Goal: Find specific page/section: Find specific page/section

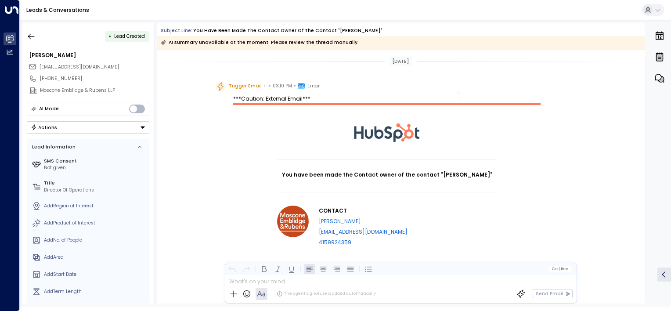
scroll to position [195, 0]
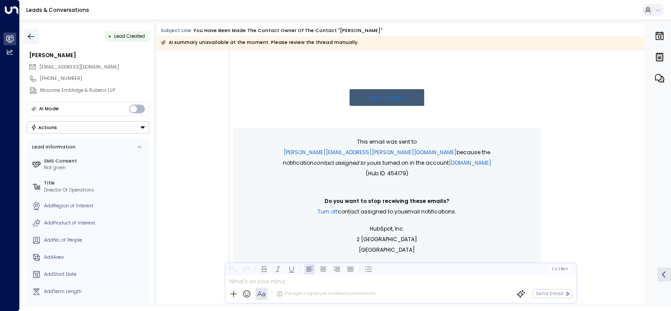
click at [33, 35] on icon "button" at bounding box center [31, 36] width 9 height 9
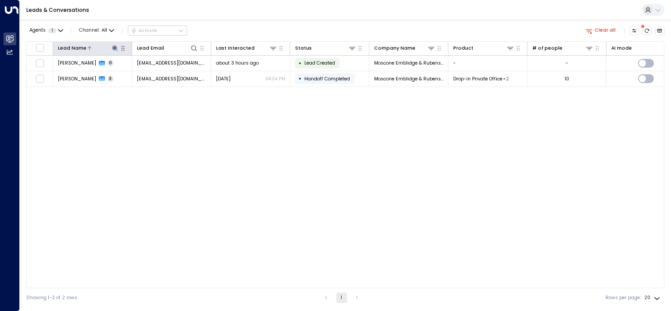
click at [114, 48] on icon at bounding box center [115, 48] width 6 height 6
type input "*"
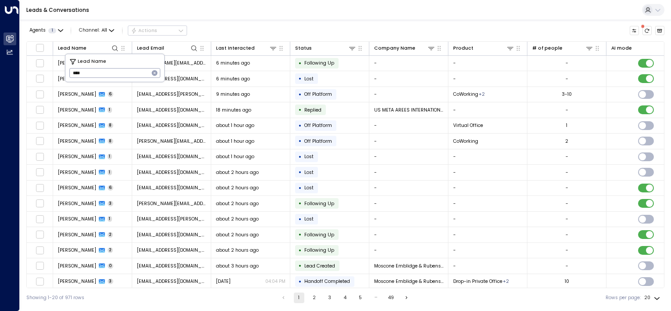
type input "*****"
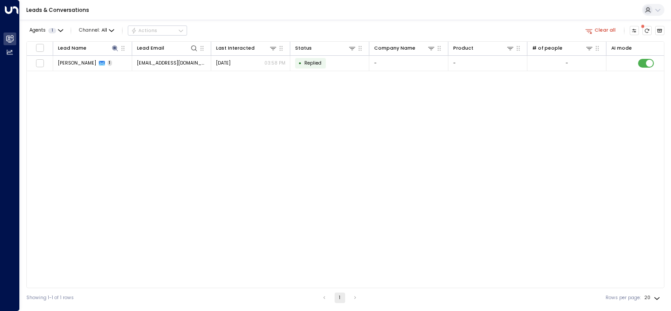
click at [112, 129] on div "Lead Name Lead Email Last Interacted Status Company Name Product # of people AI…" at bounding box center [345, 164] width 638 height 247
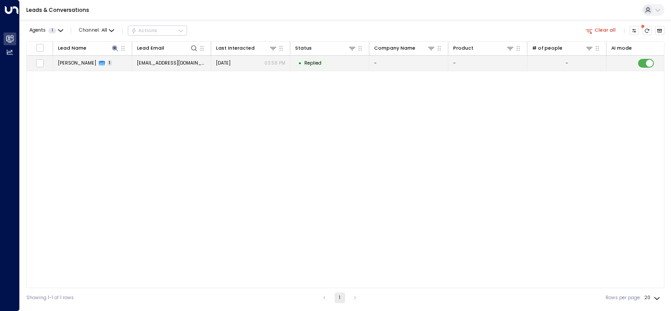
click at [76, 64] on span "[PERSON_NAME]" at bounding box center [77, 63] width 38 height 7
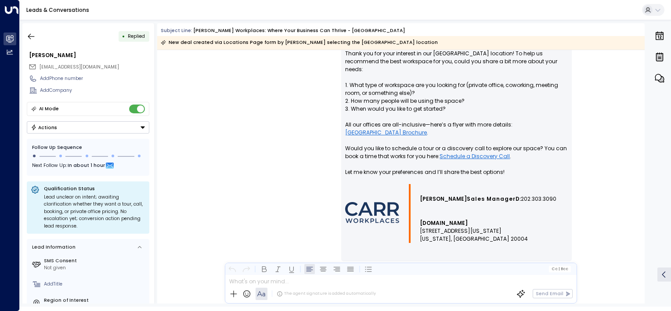
scroll to position [463, 0]
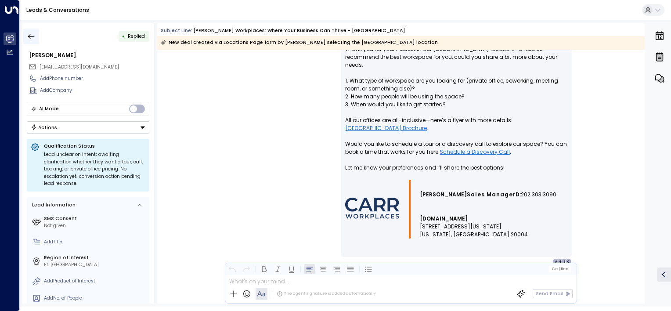
click at [31, 37] on icon "button" at bounding box center [31, 36] width 9 height 9
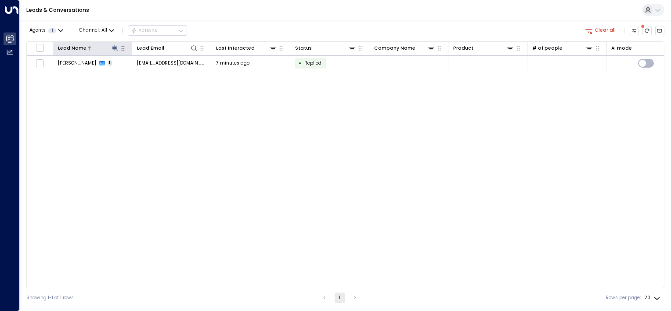
click at [115, 47] on icon at bounding box center [115, 48] width 6 height 6
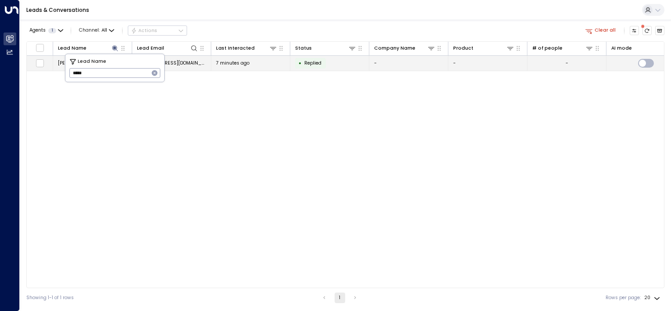
drag, startPoint x: 108, startPoint y: 75, endPoint x: 61, endPoint y: 66, distance: 47.3
click at [61, 66] on body "Overview Leads & Conversations Leads & Conversations Analytics Analytics Leads …" at bounding box center [335, 153] width 671 height 307
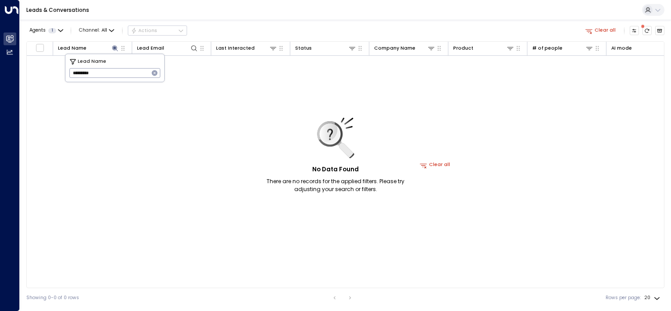
drag, startPoint x: 105, startPoint y: 76, endPoint x: 63, endPoint y: 69, distance: 41.9
click at [63, 69] on body "Overview Leads & Conversations Leads & Conversations Analytics Analytics Leads …" at bounding box center [335, 153] width 671 height 307
type input "*"
type input "****"
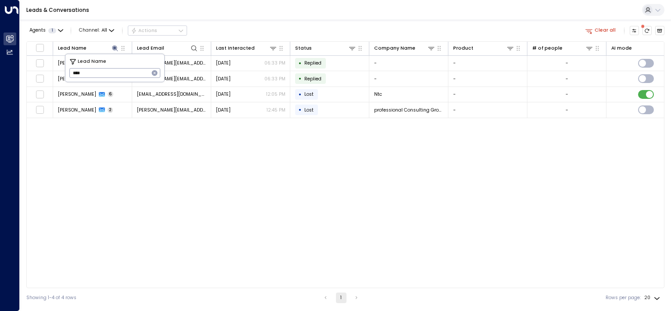
click at [134, 126] on div "Lead Name Lead Email Last Interacted Status Company Name Product # of people AI…" at bounding box center [345, 164] width 638 height 247
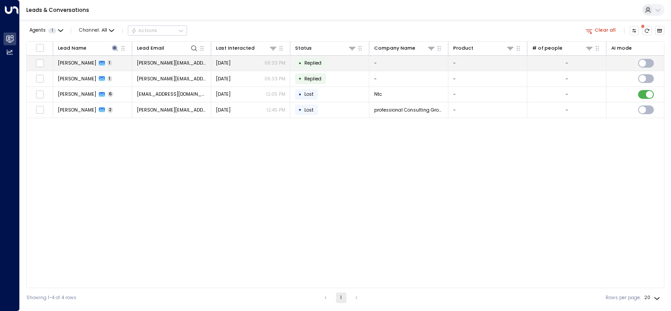
click at [81, 65] on span "[PERSON_NAME]" at bounding box center [77, 63] width 38 height 7
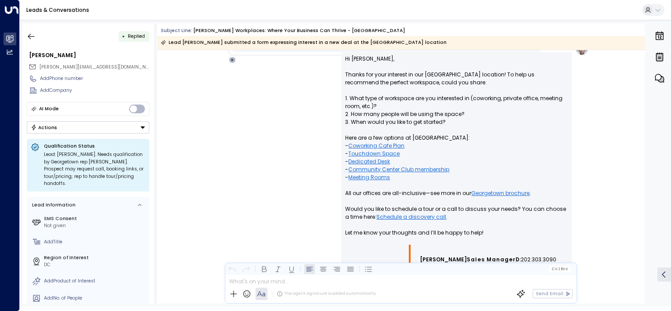
scroll to position [437, 0]
click at [29, 32] on icon "button" at bounding box center [31, 36] width 9 height 9
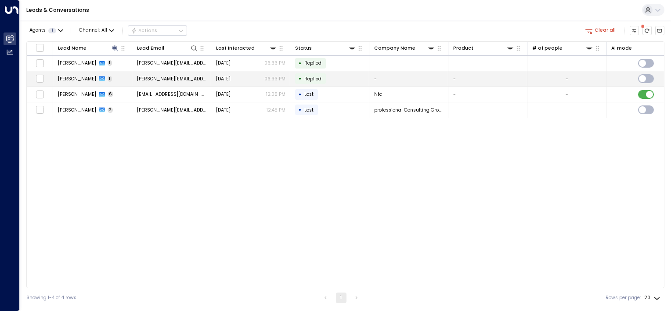
click at [78, 76] on span "[PERSON_NAME]" at bounding box center [77, 79] width 38 height 7
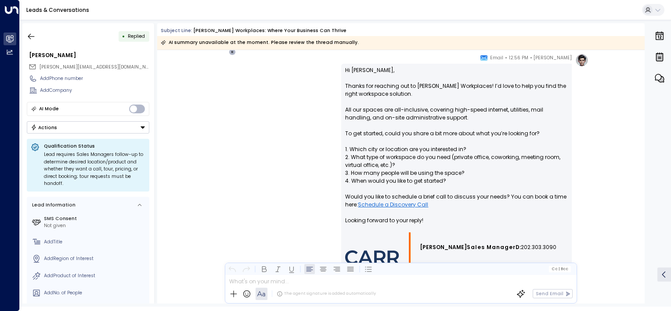
scroll to position [437, 0]
